Goal: Task Accomplishment & Management: Use online tool/utility

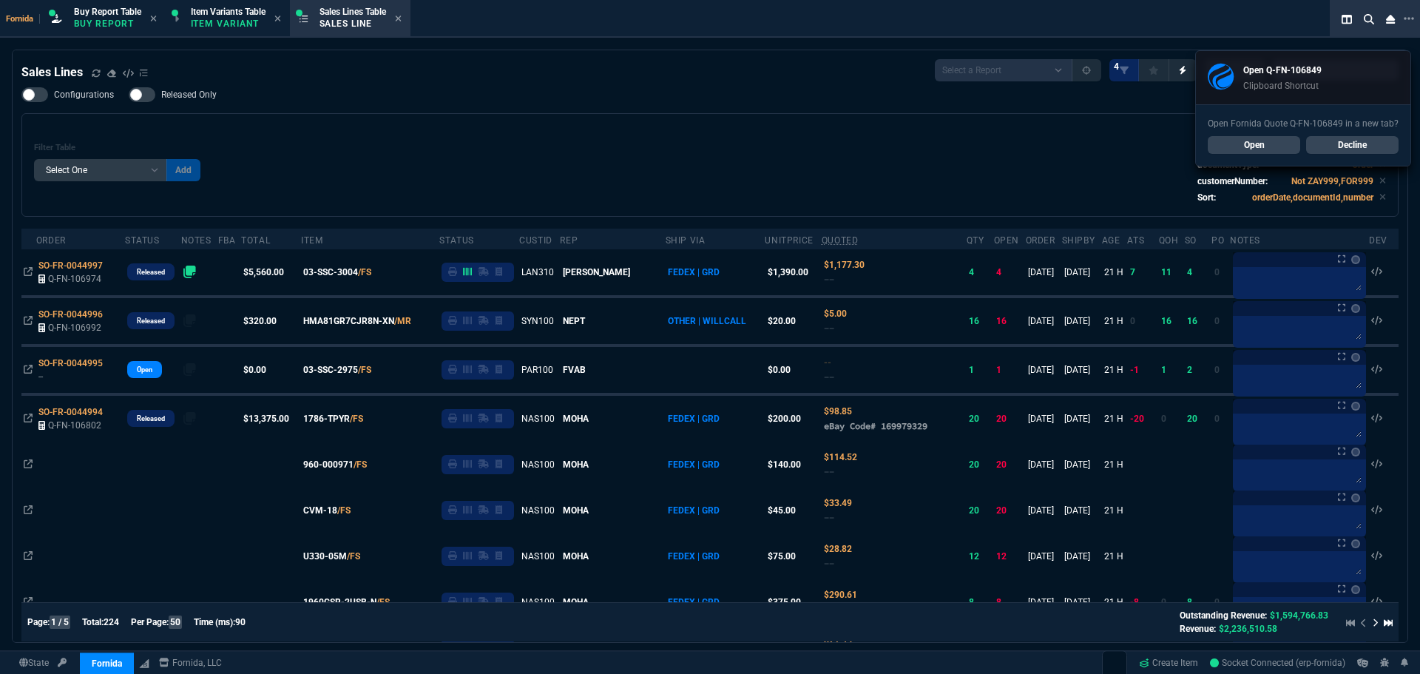
select select "1: BROV"
select select
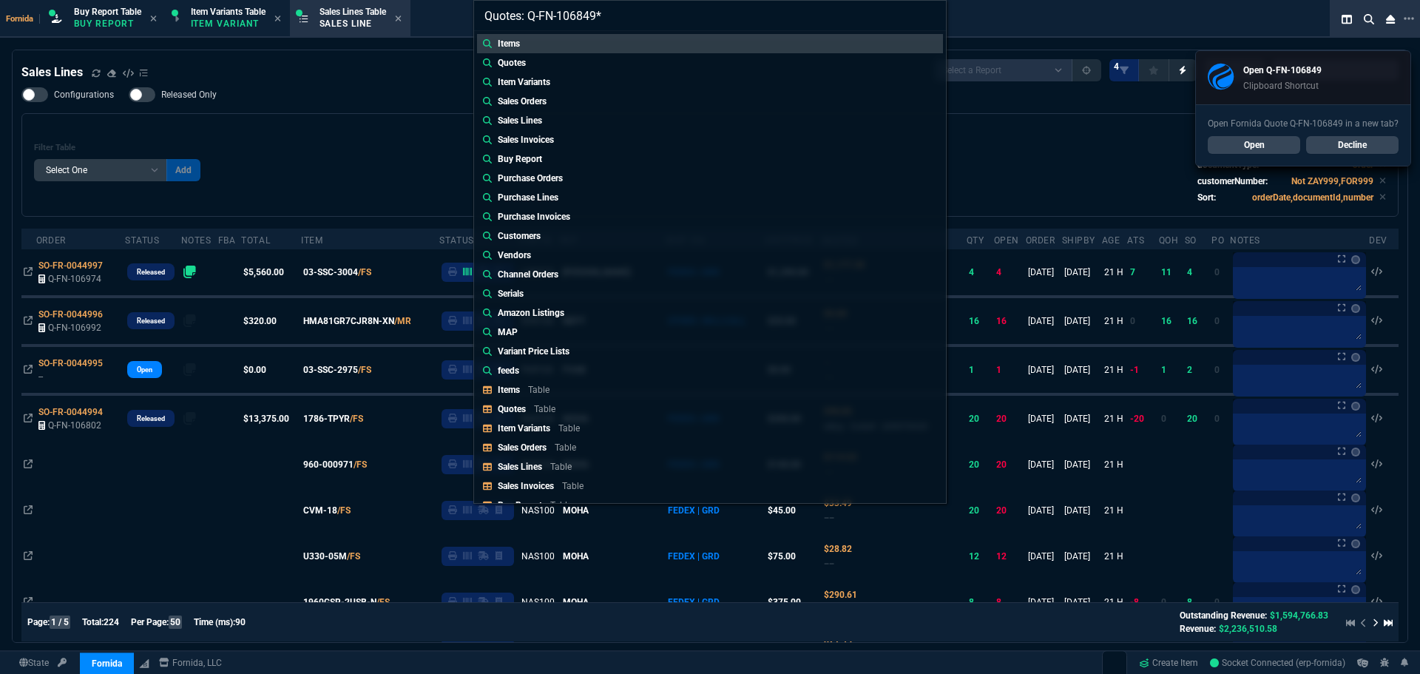
type input "Quotes: Q-FN-106849"
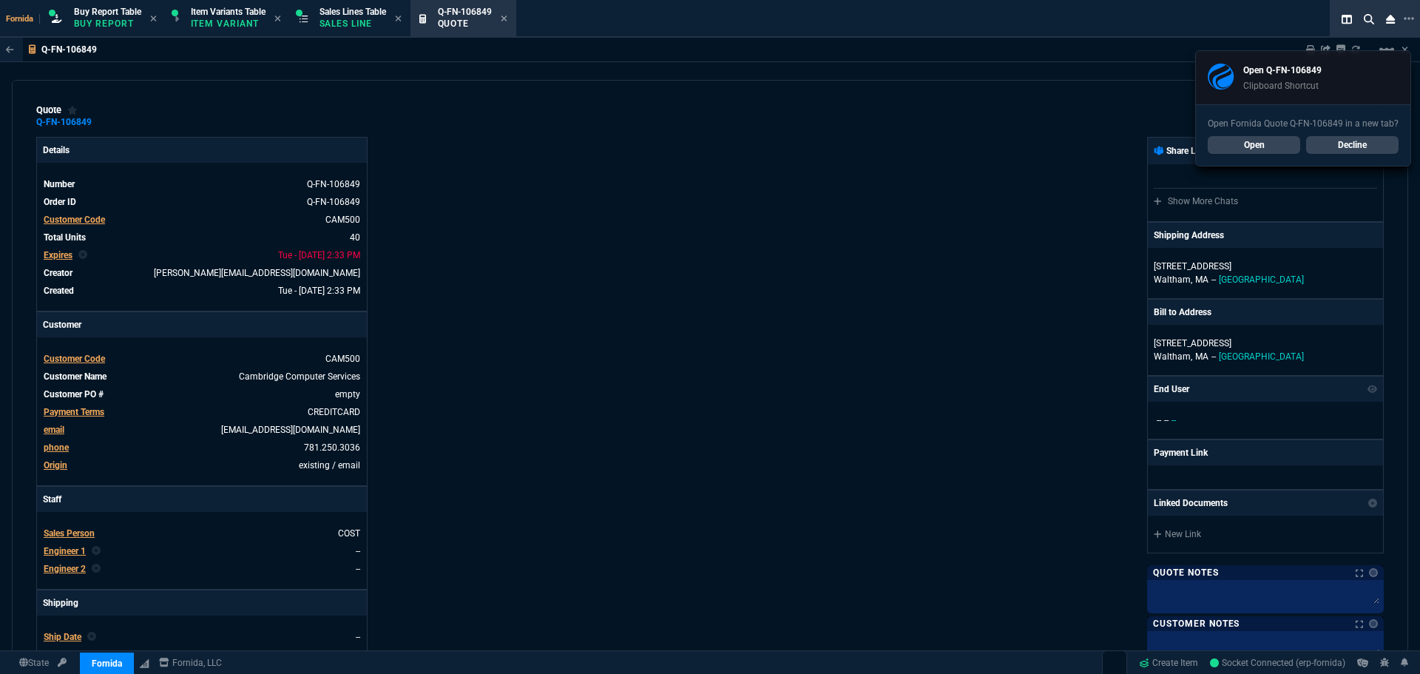
type input "21"
type input "145"
type input "17"
type input "295"
type input "83"
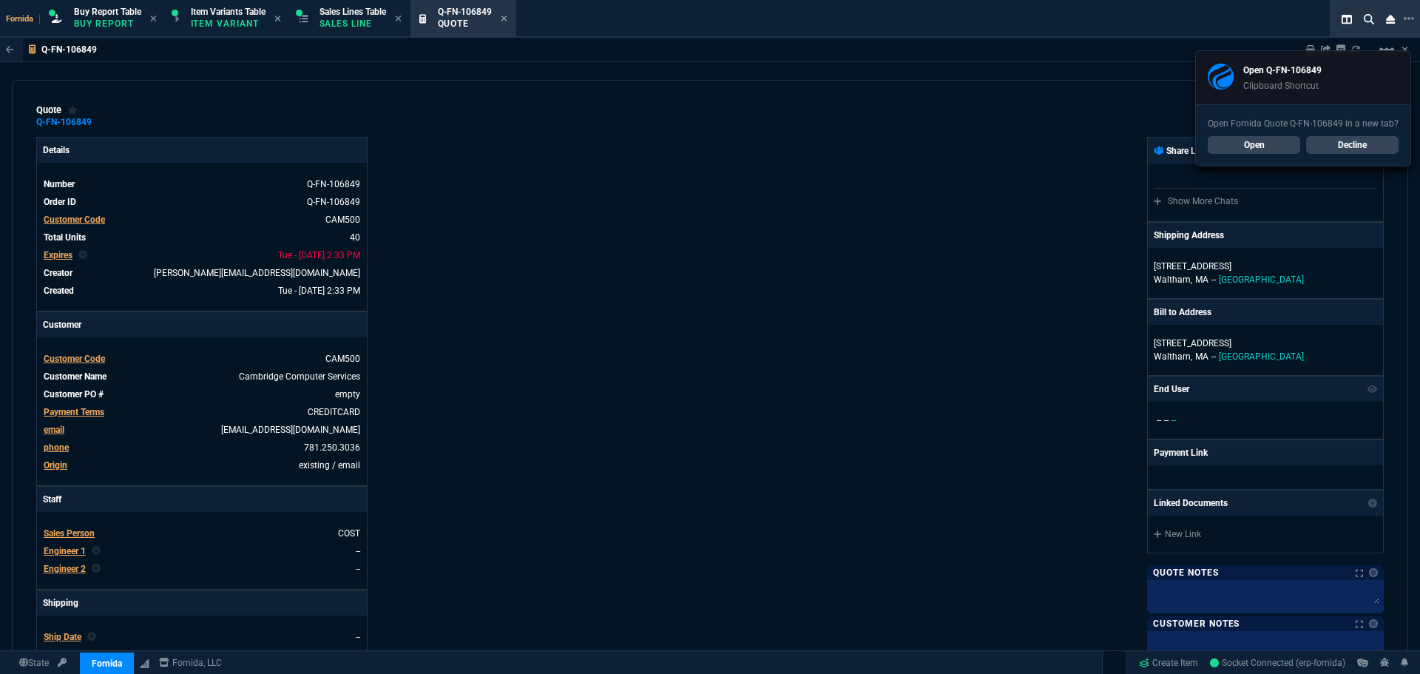
type input "72"
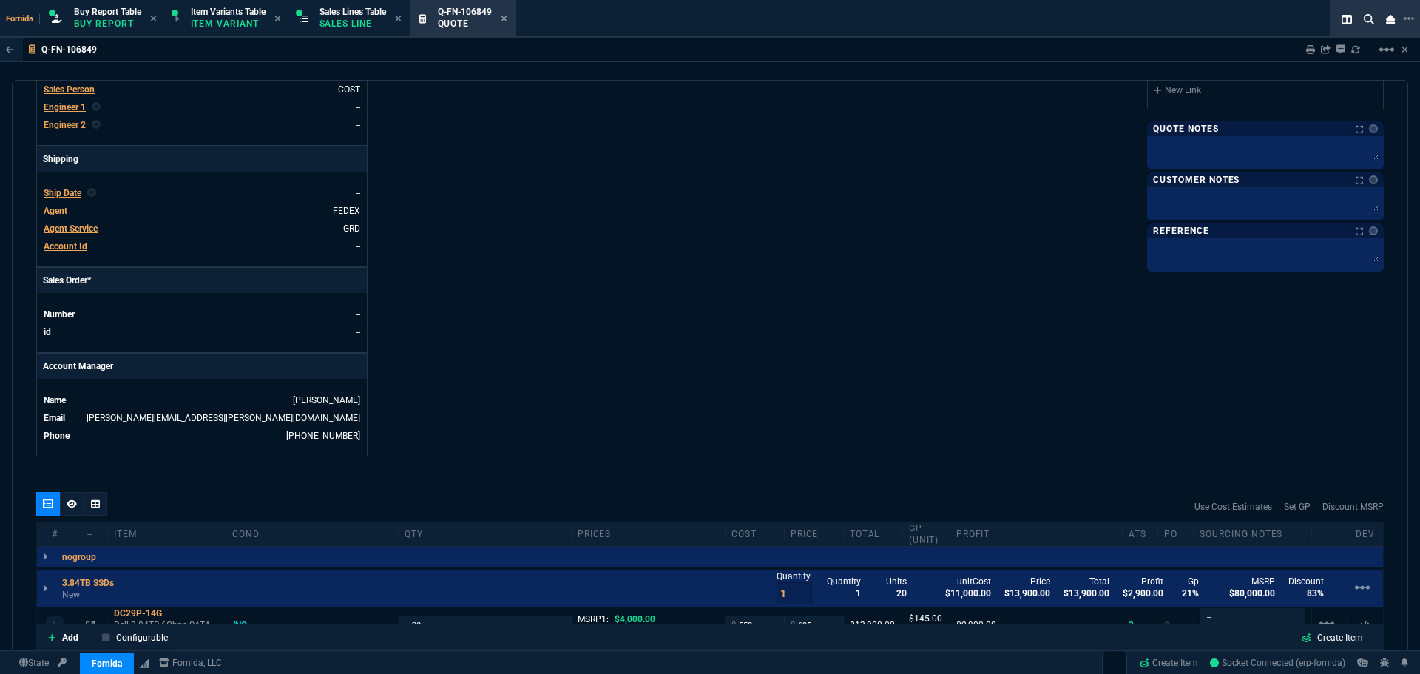
drag, startPoint x: 424, startPoint y: 154, endPoint x: 436, endPoint y: 101, distance: 53.8
click at [433, 96] on div "Details Number Q-FN-106849 Order ID Q-FN-106849 Customer Code CAM500 Total Unit…" at bounding box center [373, 74] width 674 height 763
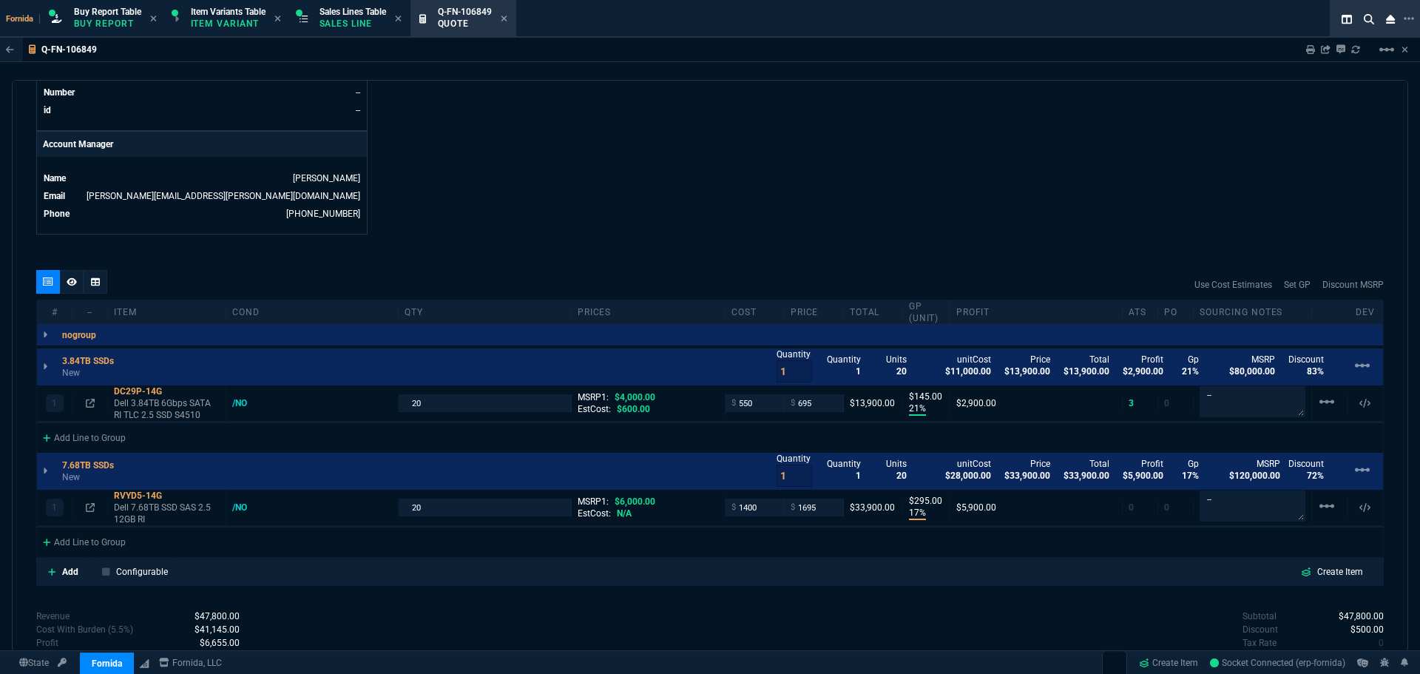
drag, startPoint x: 169, startPoint y: 393, endPoint x: 11, endPoint y: 264, distance: 203.9
click at [169, 393] on icon at bounding box center [172, 391] width 8 height 9
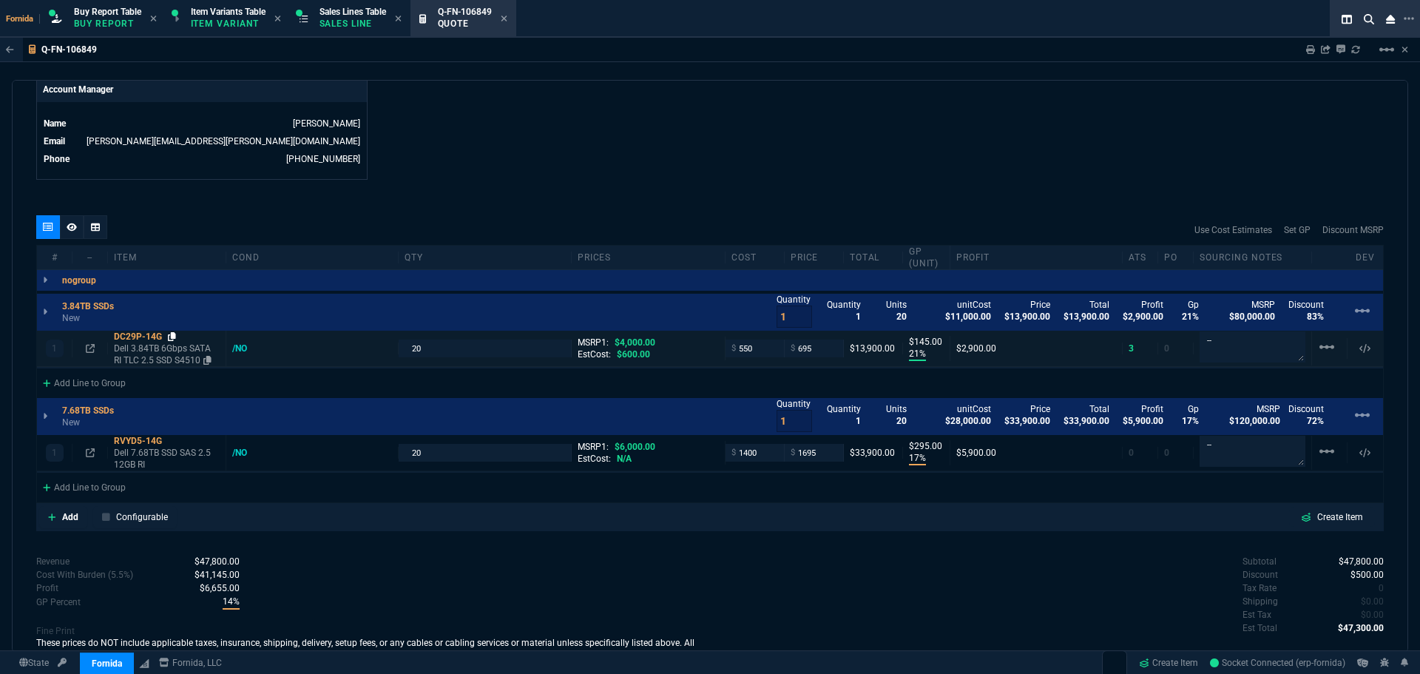
click at [174, 340] on icon at bounding box center [172, 336] width 8 height 9
drag, startPoint x: 358, startPoint y: 28, endPoint x: 501, endPoint y: 33, distance: 143.5
click at [358, 27] on p "Sales Line" at bounding box center [352, 24] width 67 height 12
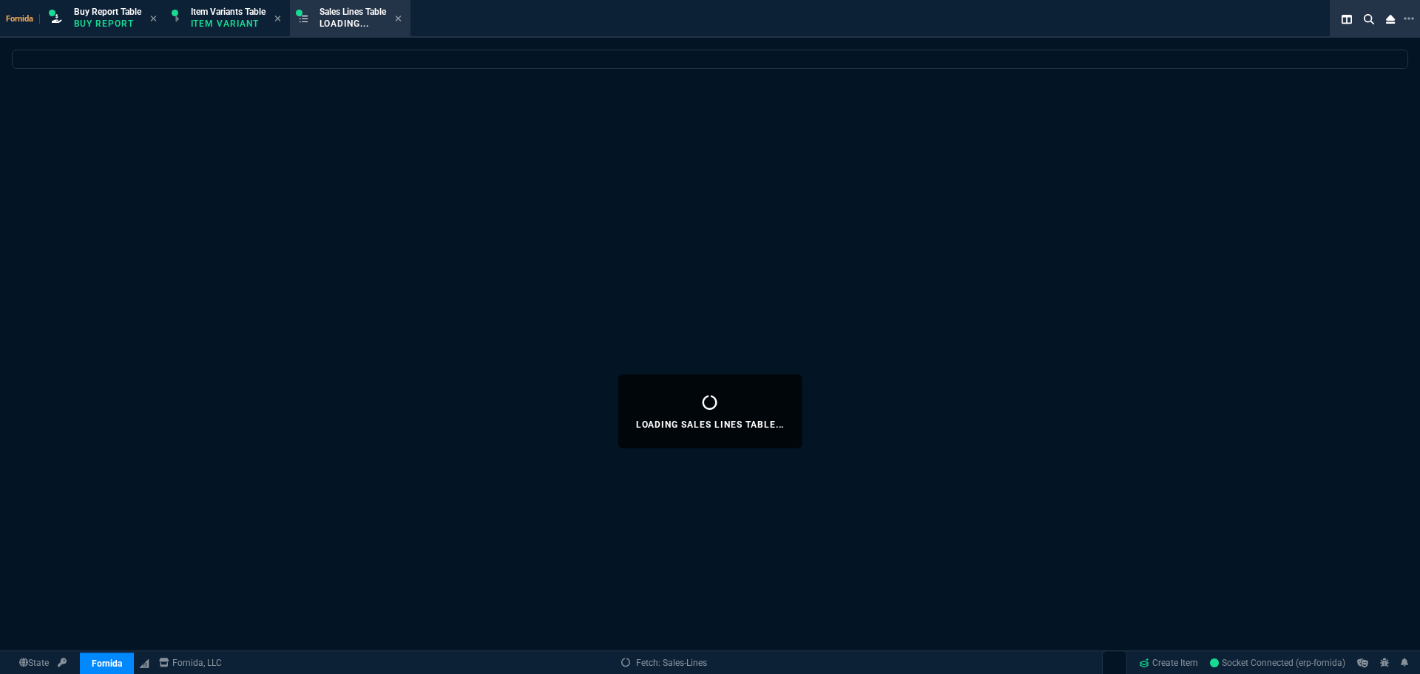
select select
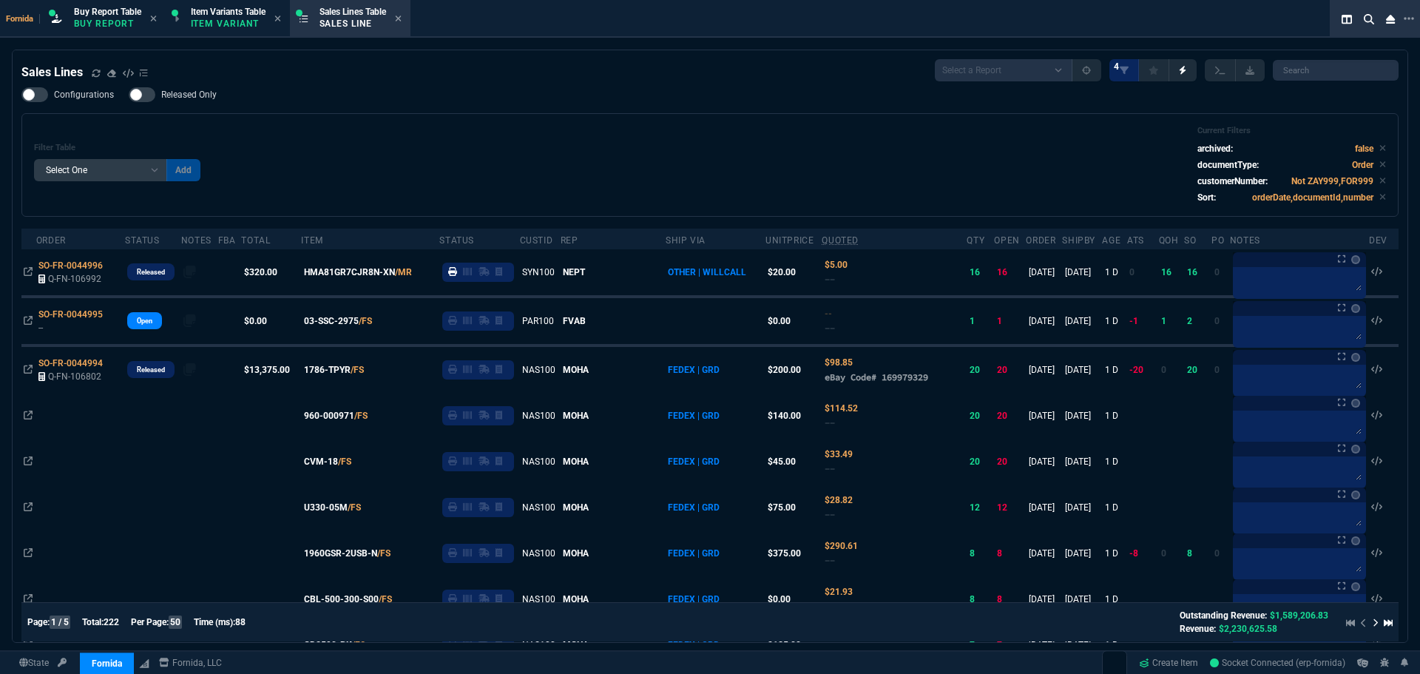
click at [331, 92] on div "Configurations Released Only Filter Table Select One Add Filter () Age () ATS (…" at bounding box center [709, 151] width 1377 height 129
